Goal: Information Seeking & Learning: Check status

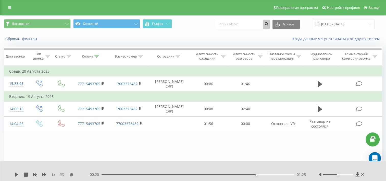
click at [269, 25] on icon "submit" at bounding box center [267, 23] width 4 height 3
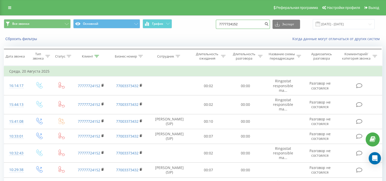
click at [243, 24] on input "7777724152" at bounding box center [243, 24] width 54 height 9
drag, startPoint x: 258, startPoint y: 23, endPoint x: 226, endPoint y: 22, distance: 32.0
click at [226, 22] on input "7777724152" at bounding box center [243, 24] width 54 height 9
paste input "51342333"
click at [229, 23] on input "77751342333" at bounding box center [243, 24] width 54 height 9
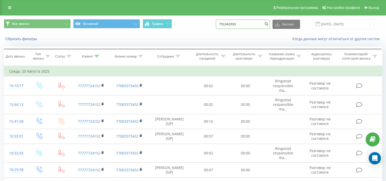
type input "751342333"
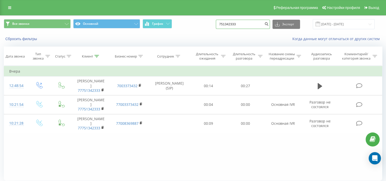
click at [247, 25] on input "751342333" at bounding box center [243, 24] width 54 height 9
paste input "777724152"
type input "7777724152"
click at [269, 22] on icon "submit" at bounding box center [267, 23] width 4 height 3
